Goal: Find specific page/section: Find specific page/section

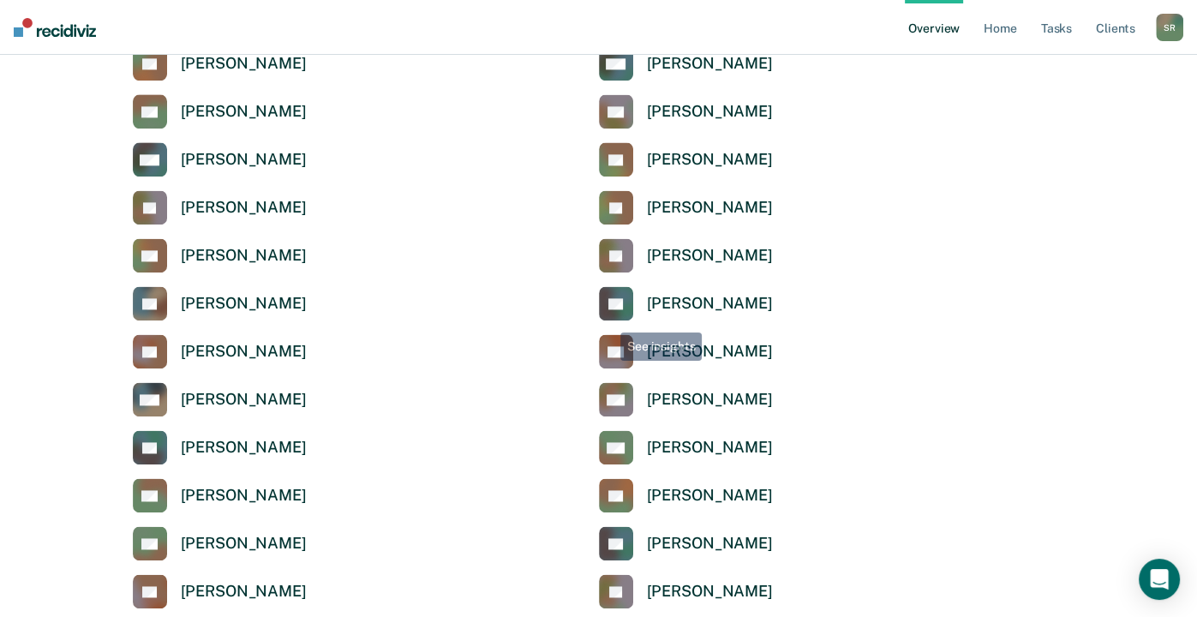
scroll to position [2314, 0]
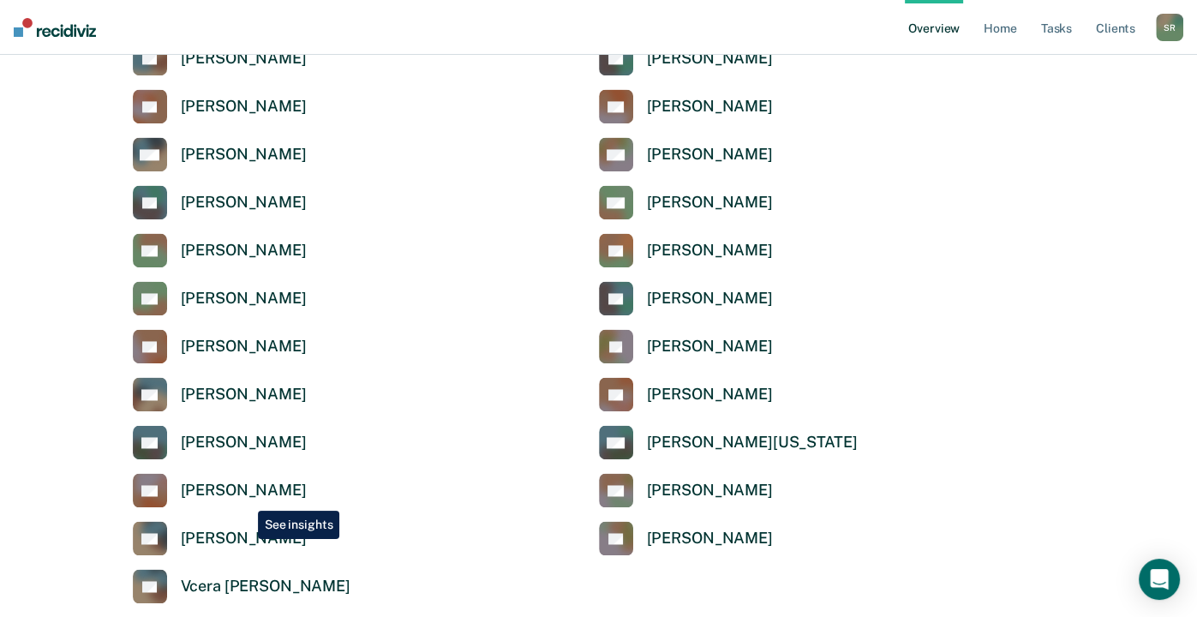
click at [244, 498] on div "[PERSON_NAME]" at bounding box center [244, 491] width 126 height 20
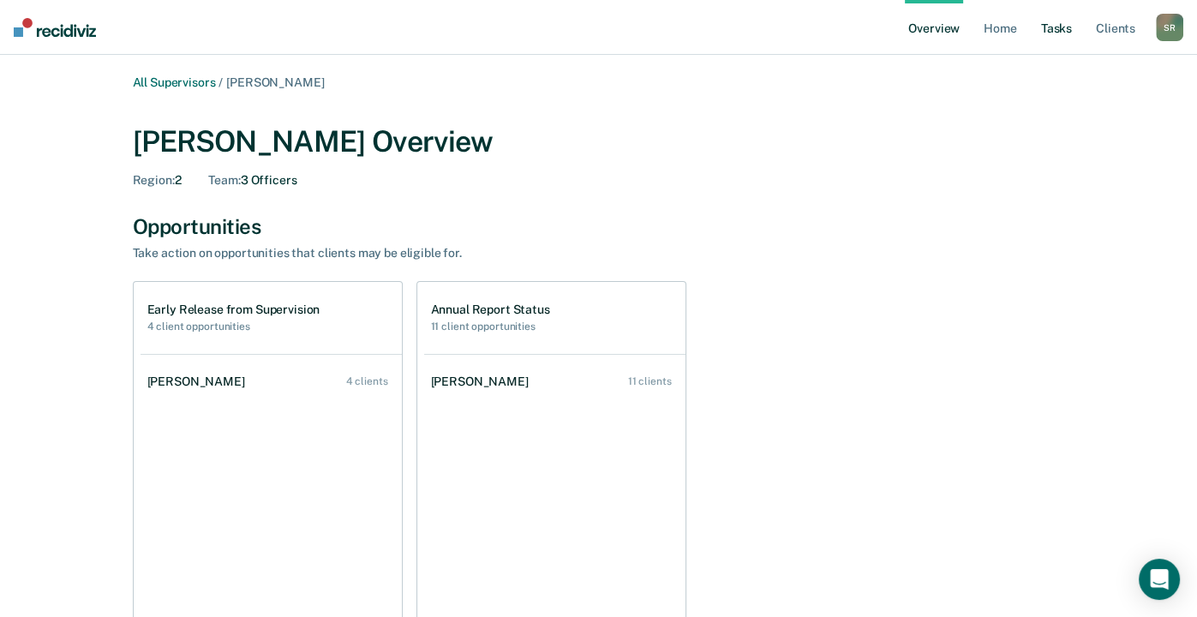
click at [1051, 17] on link "Tasks" at bounding box center [1057, 27] width 38 height 55
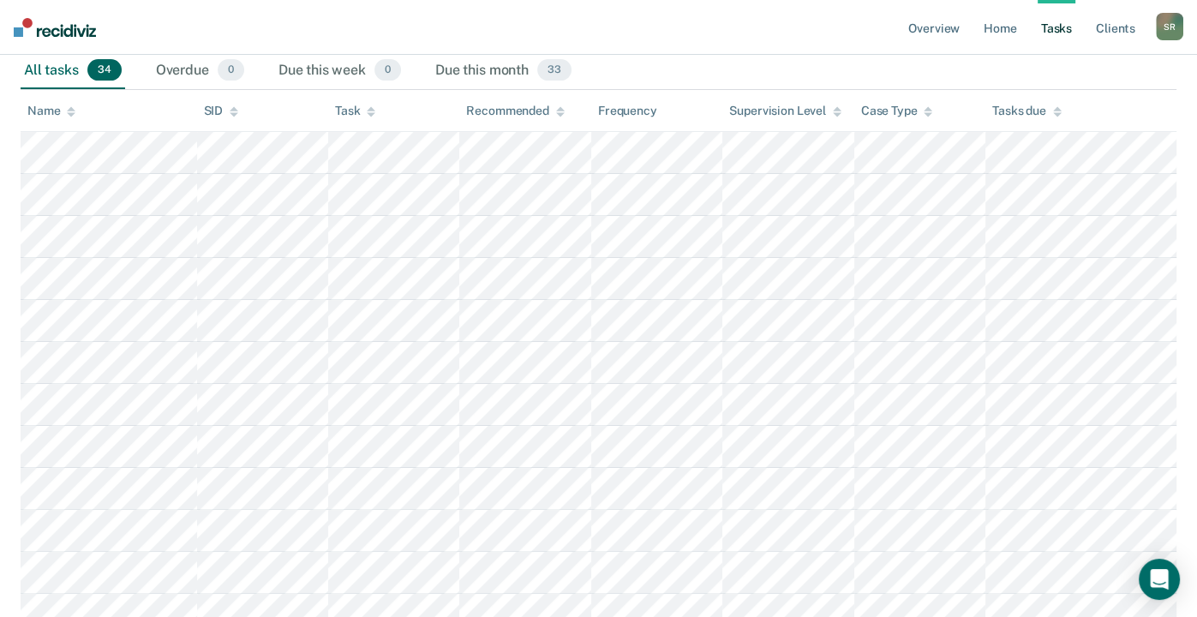
scroll to position [257, 0]
